Goal: Transaction & Acquisition: Purchase product/service

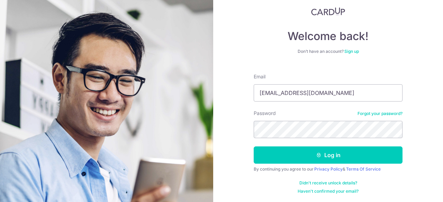
type input "[EMAIL_ADDRESS][DOMAIN_NAME]"
click at [233, 162] on div "Welcome back! Don’t have an account? Sign up Email blue_winter16@yahoo.com.sg P…" at bounding box center [328, 101] width 230 height 202
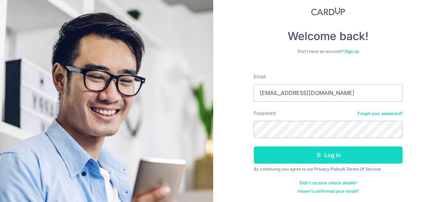
click at [281, 160] on button "Log in" at bounding box center [328, 155] width 149 height 17
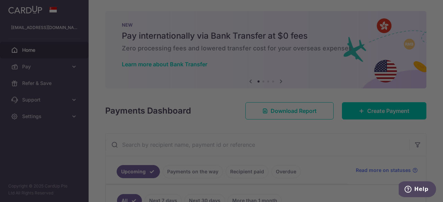
click at [333, 144] on div at bounding box center [224, 102] width 448 height 205
click at [99, 125] on div at bounding box center [224, 102] width 448 height 205
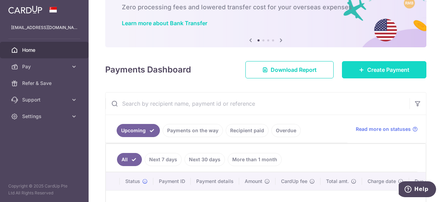
scroll to position [39, 0]
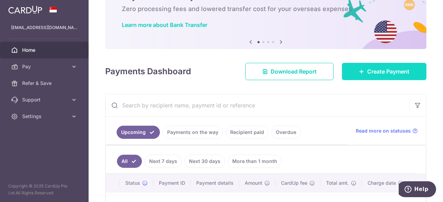
click at [367, 69] on span "Create Payment" at bounding box center [388, 71] width 42 height 8
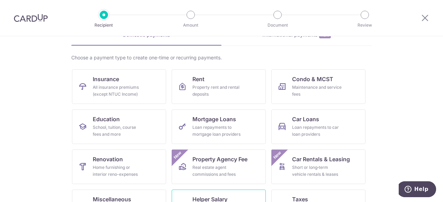
scroll to position [32, 0]
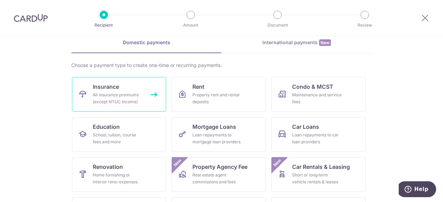
click at [110, 92] on div "All insurance premiums (except NTUC Income)" at bounding box center [118, 99] width 50 height 14
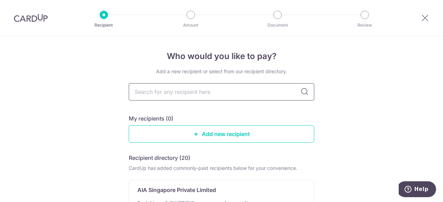
click at [217, 92] on input "text" at bounding box center [222, 91] width 186 height 17
type input "Great"
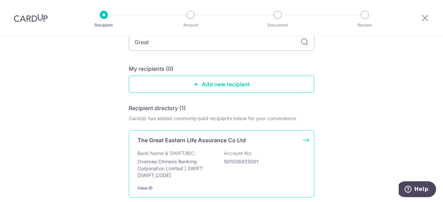
scroll to position [81, 0]
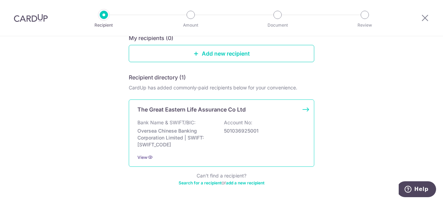
click at [181, 147] on p "Oversea Chinese Banking Corporation Limited | SWIFT: OCBCSGSGXXX" at bounding box center [176, 138] width 78 height 21
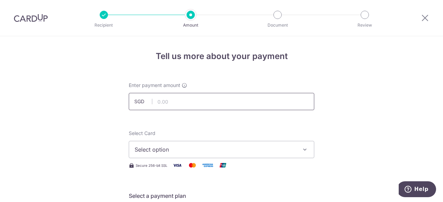
click at [211, 103] on input "text" at bounding box center [222, 101] width 186 height 17
type input "2,681.25"
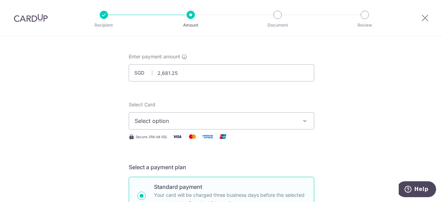
scroll to position [29, 0]
click at [174, 123] on span "Select option" at bounding box center [215, 121] width 161 height 8
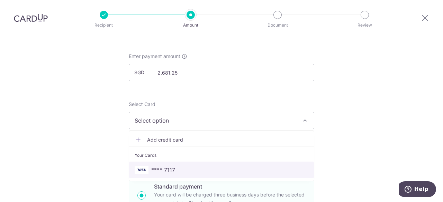
click at [169, 169] on span "**** 7117" at bounding box center [163, 170] width 24 height 8
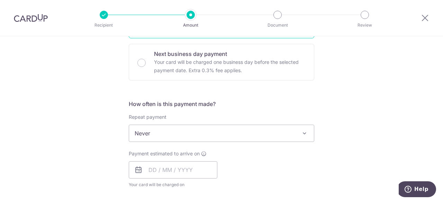
scroll to position [224, 0]
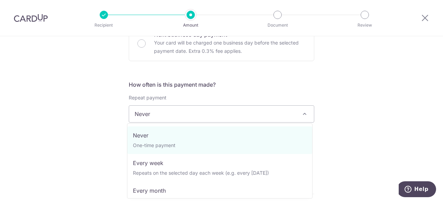
click at [153, 119] on span "Never" at bounding box center [221, 114] width 185 height 17
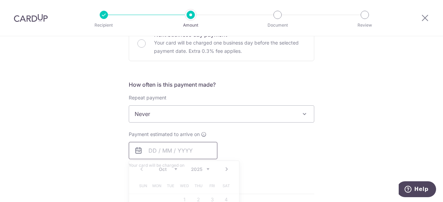
click at [153, 151] on input "text" at bounding box center [173, 150] width 89 height 17
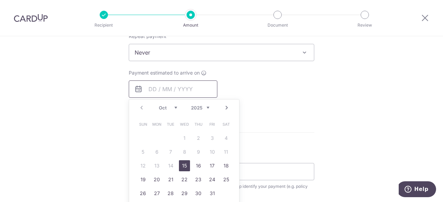
scroll to position [285, 0]
click at [180, 166] on link "15" at bounding box center [184, 166] width 11 height 11
type input "15/10/2025"
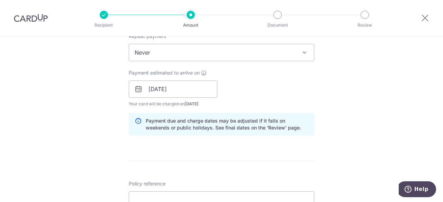
click at [106, 138] on div "Tell us more about your payment Enter payment amount SGD 2,681.25 2681.25 Selec…" at bounding box center [221, 78] width 443 height 655
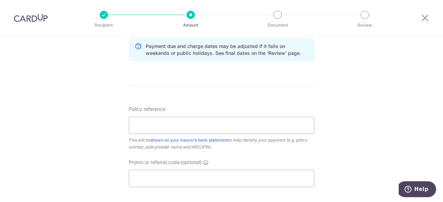
scroll to position [370, 0]
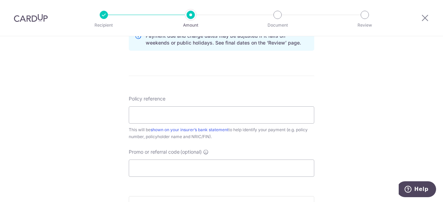
click at [32, 22] on div at bounding box center [31, 18] width 62 height 36
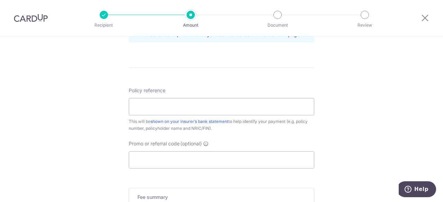
scroll to position [379, 0]
click at [171, 105] on input "Policy reference" at bounding box center [222, 106] width 186 height 17
paste input "0246483353"
type input "0246483353 YEO SHIN HUA"
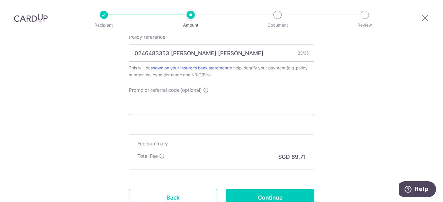
scroll to position [487, 0]
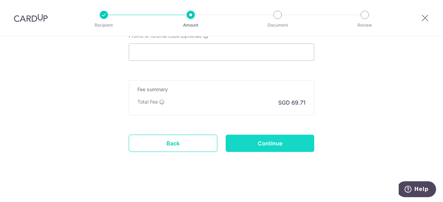
click at [285, 139] on input "Continue" at bounding box center [270, 143] width 89 height 17
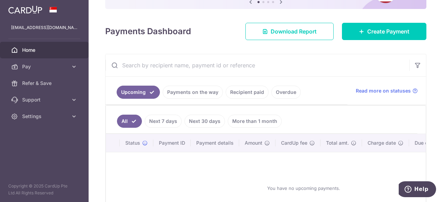
scroll to position [80, 0]
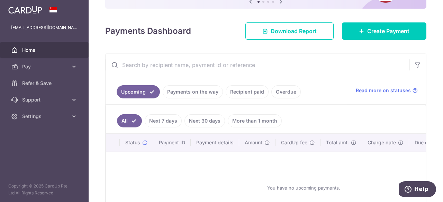
click at [241, 95] on link "Recipient paid" at bounding box center [247, 91] width 43 height 13
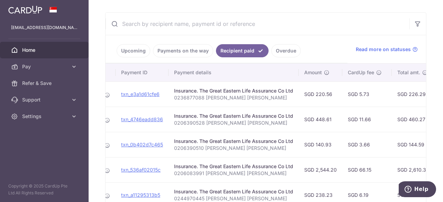
scroll to position [0, 61]
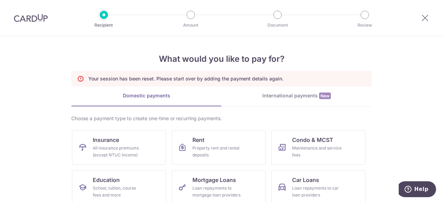
scroll to position [43, 0]
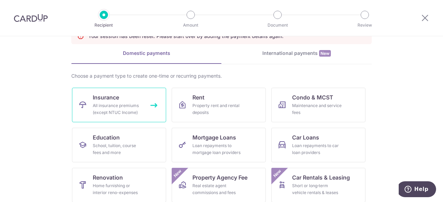
drag, startPoint x: 0, startPoint y: 0, endPoint x: 122, endPoint y: 100, distance: 158.1
click at [122, 100] on link "Insurance All insurance premiums (except NTUC Income)" at bounding box center [119, 105] width 94 height 35
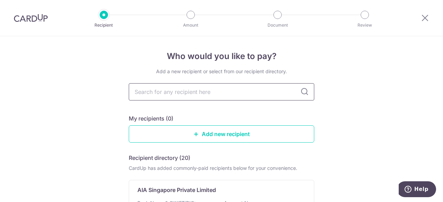
click at [165, 95] on input "text" at bounding box center [222, 91] width 186 height 17
type input "Great"
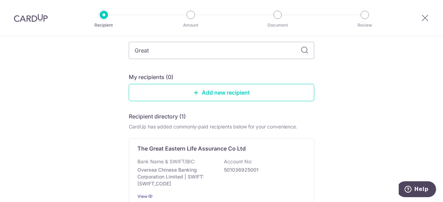
click at [165, 156] on div "The Great Eastern Life Assurance Co Ltd Bank Name & SWIFT/BIC: Oversea Chinese …" at bounding box center [222, 172] width 186 height 67
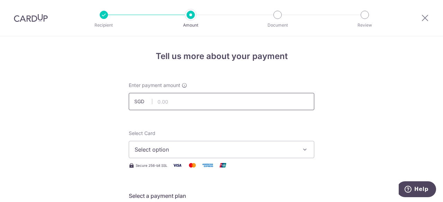
click at [228, 100] on input "text" at bounding box center [222, 101] width 186 height 17
type input "2,681.25"
click at [208, 153] on span "Select option" at bounding box center [215, 150] width 161 height 8
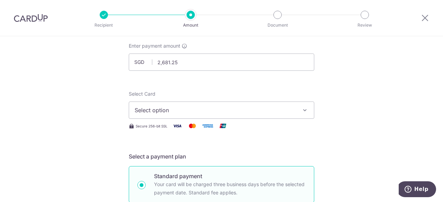
scroll to position [40, 0]
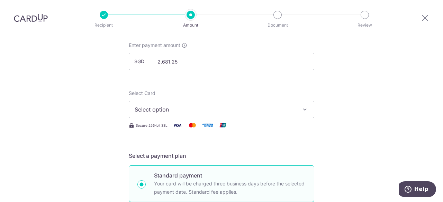
click at [181, 112] on span "Select option" at bounding box center [215, 110] width 161 height 8
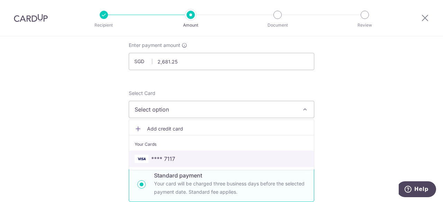
click at [166, 162] on span "**** 7117" at bounding box center [163, 159] width 24 height 8
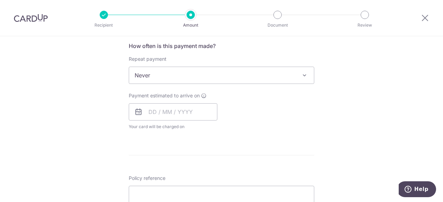
scroll to position [263, 0]
click at [147, 113] on input "text" at bounding box center [173, 110] width 89 height 17
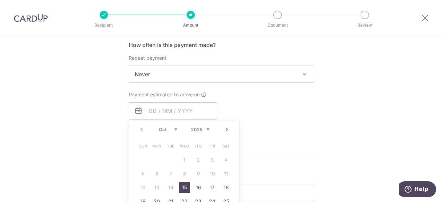
click at [179, 186] on link "15" at bounding box center [184, 187] width 11 height 11
type input "15/10/2025"
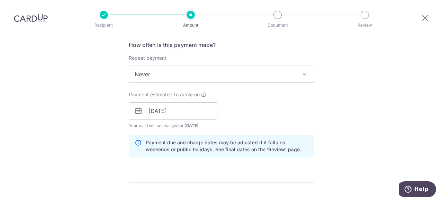
click at [89, 140] on div "Tell us more about your payment Enter payment amount SGD 2,681.25 2681.25 Selec…" at bounding box center [221, 100] width 443 height 655
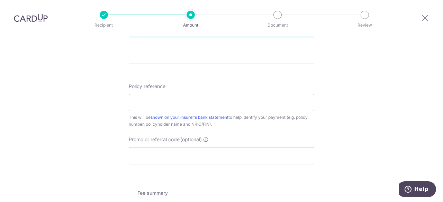
scroll to position [383, 0]
click at [157, 102] on input "Policy reference" at bounding box center [222, 102] width 186 height 17
paste input "0246483353"
type input "0246483353 YEO SHIN HUA"
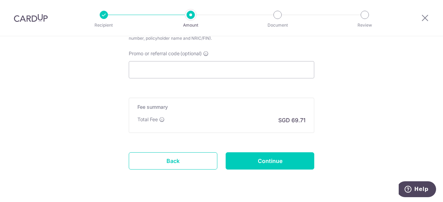
scroll to position [469, 0]
click at [241, 161] on input "Continue" at bounding box center [270, 160] width 89 height 17
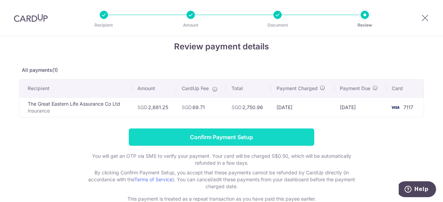
click at [262, 133] on input "Confirm Payment Setup" at bounding box center [222, 137] width 186 height 17
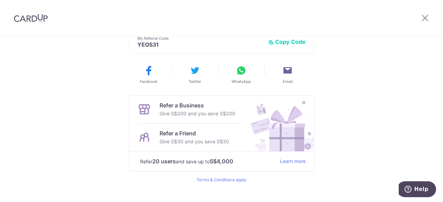
scroll to position [51, 0]
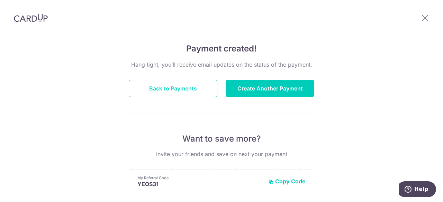
click at [188, 88] on button "Back to Payments" at bounding box center [173, 88] width 89 height 17
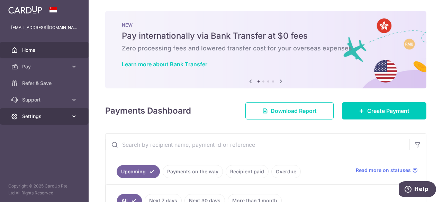
click at [78, 117] on link "Settings" at bounding box center [44, 116] width 89 height 17
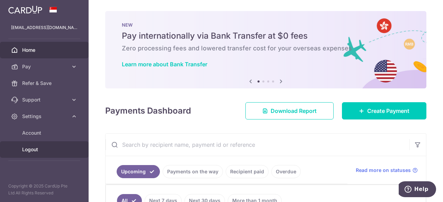
click at [36, 150] on span "Logout" at bounding box center [45, 149] width 46 height 7
